Goal: Navigation & Orientation: Find specific page/section

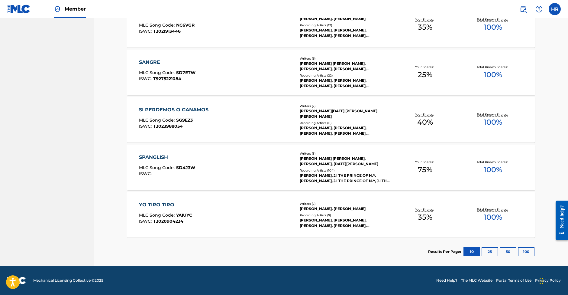
click at [486, 254] on button "25" at bounding box center [490, 251] width 17 height 9
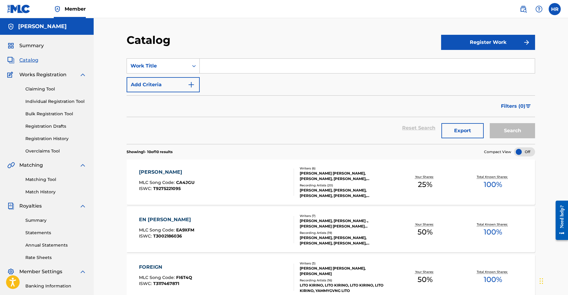
click at [31, 50] on div "Summary Catalog Works Registration Claiming Tool Individual Registration Tool B…" at bounding box center [47, 190] width 94 height 311
click at [31, 46] on span "Summary" at bounding box center [31, 45] width 24 height 7
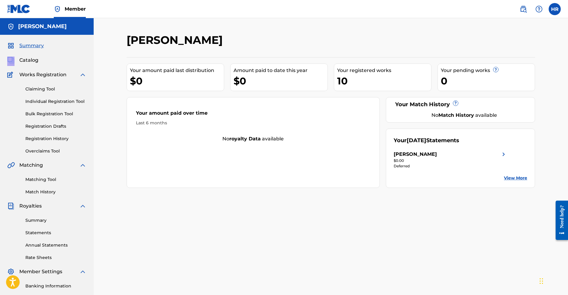
click at [522, 175] on link "View More" at bounding box center [515, 178] width 23 height 6
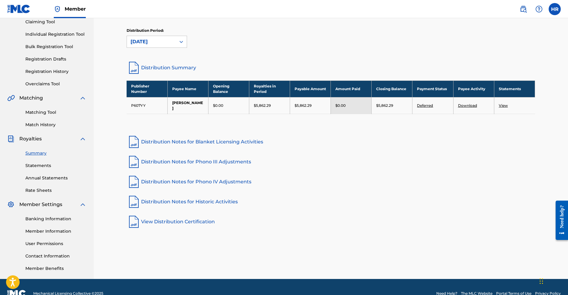
scroll to position [67, 0]
click at [39, 219] on link "Banking Information" at bounding box center [55, 218] width 61 height 6
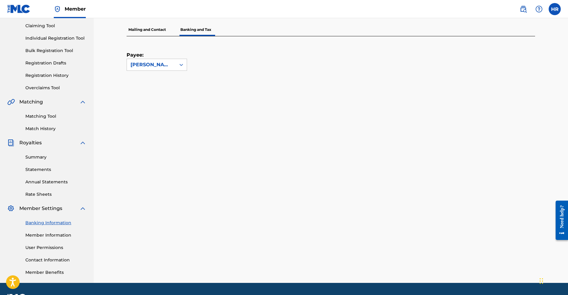
scroll to position [68, 0]
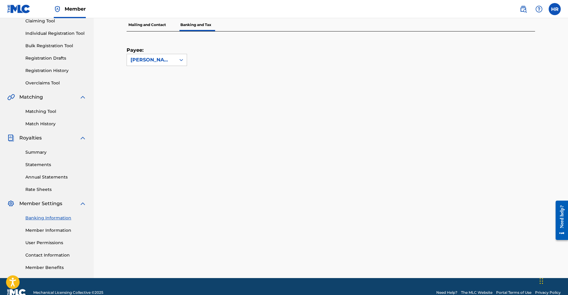
click at [51, 229] on link "Member Information" at bounding box center [55, 230] width 61 height 6
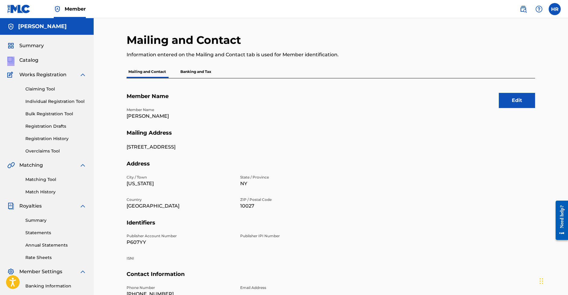
click at [30, 46] on span "Summary" at bounding box center [31, 45] width 24 height 7
